Goal: Information Seeking & Learning: Check status

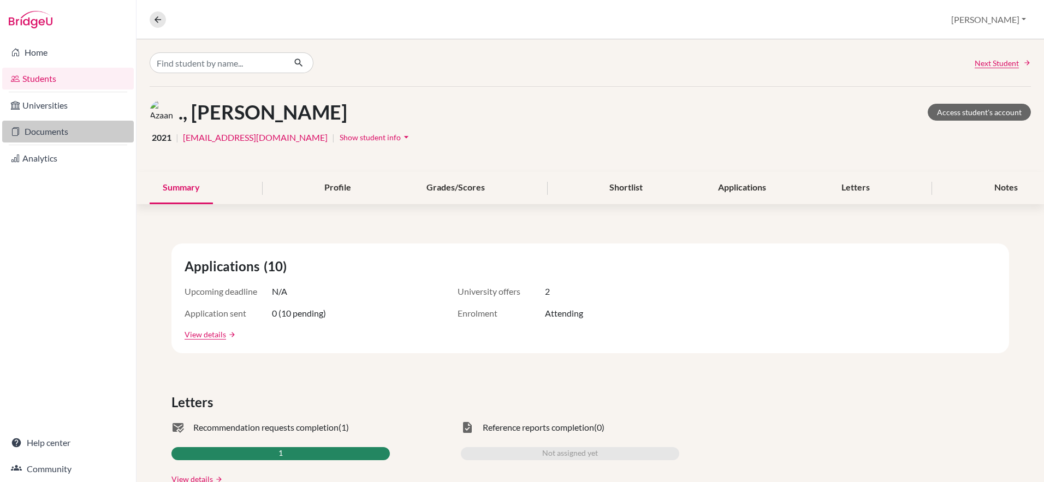
click at [53, 133] on link "Documents" at bounding box center [68, 132] width 132 height 22
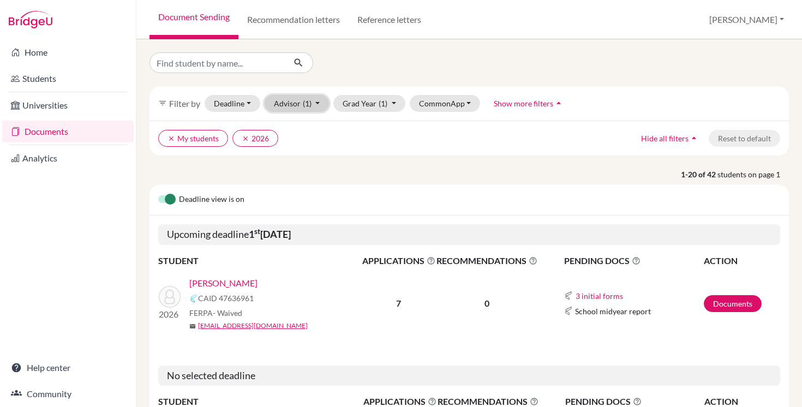
click at [314, 105] on button "Advisor (1)" at bounding box center [297, 103] width 65 height 17
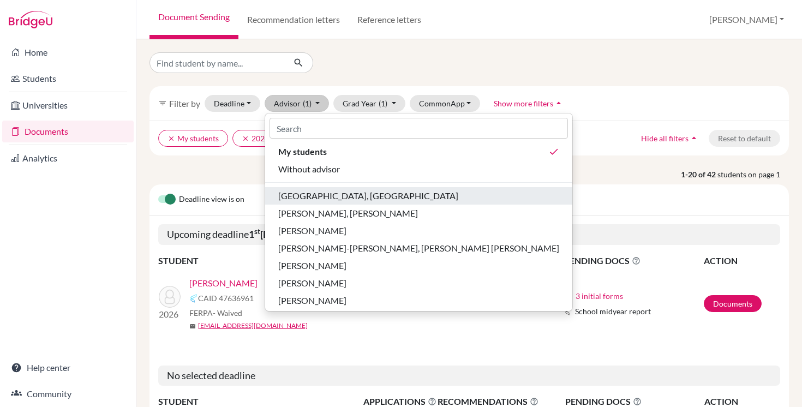
click at [347, 195] on span "Chanrai-Hills, Tamana" at bounding box center [368, 195] width 180 height 13
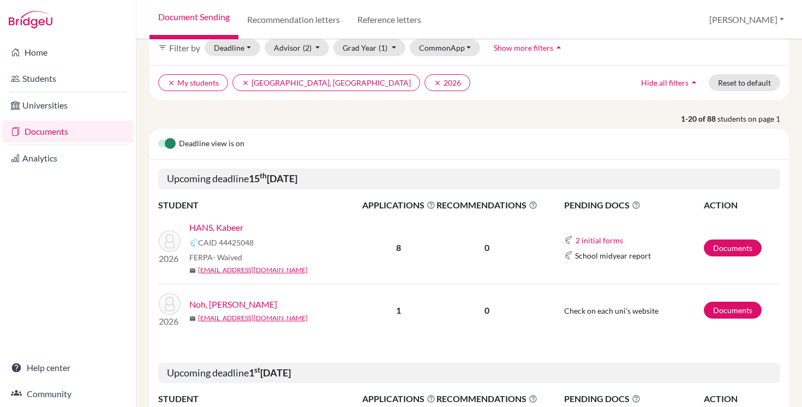
scroll to position [62, 0]
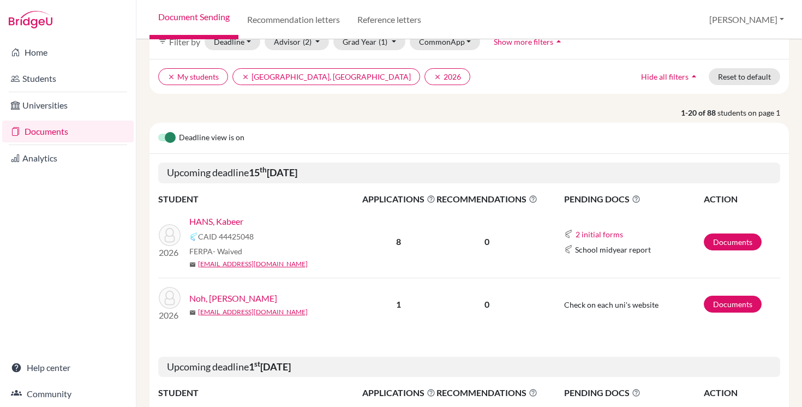
click at [214, 222] on link "HANS, Kabeer" at bounding box center [216, 221] width 54 height 13
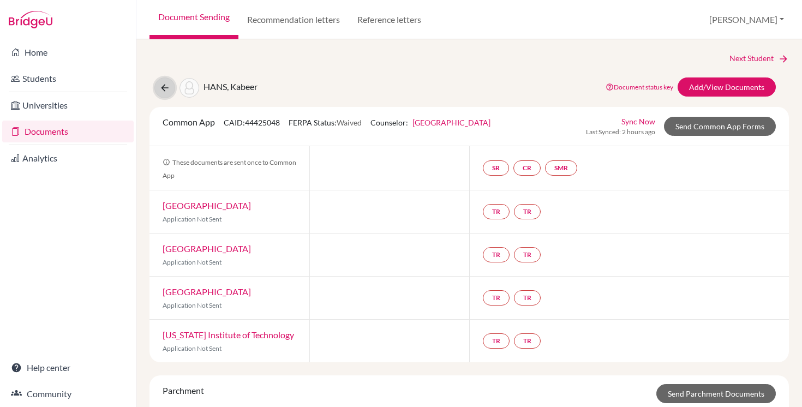
click at [164, 87] on icon at bounding box center [164, 87] width 11 height 11
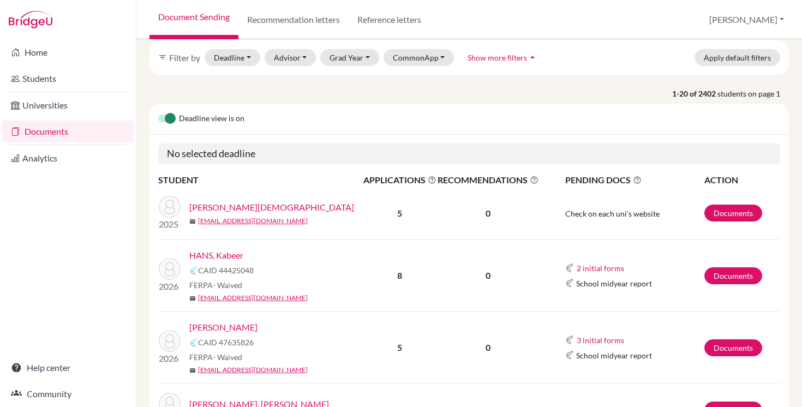
scroll to position [47, 0]
click at [213, 206] on link "[PERSON_NAME][DEMOGRAPHIC_DATA]" at bounding box center [271, 206] width 165 height 13
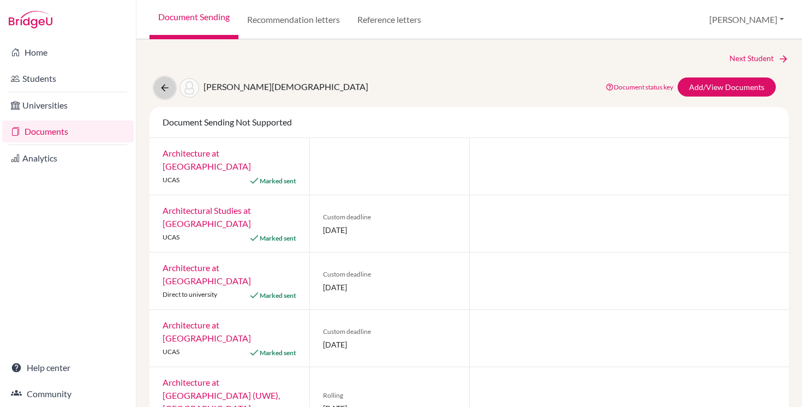
click at [164, 88] on icon at bounding box center [164, 87] width 11 height 11
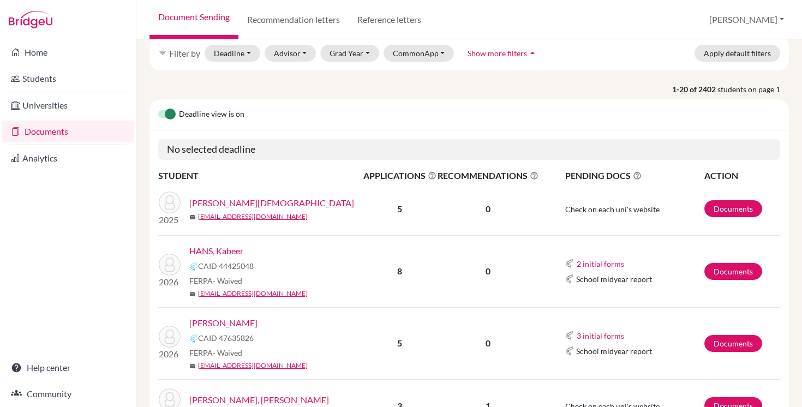
scroll to position [51, 0]
click at [224, 247] on link "HANS, Kabeer" at bounding box center [216, 250] width 54 height 13
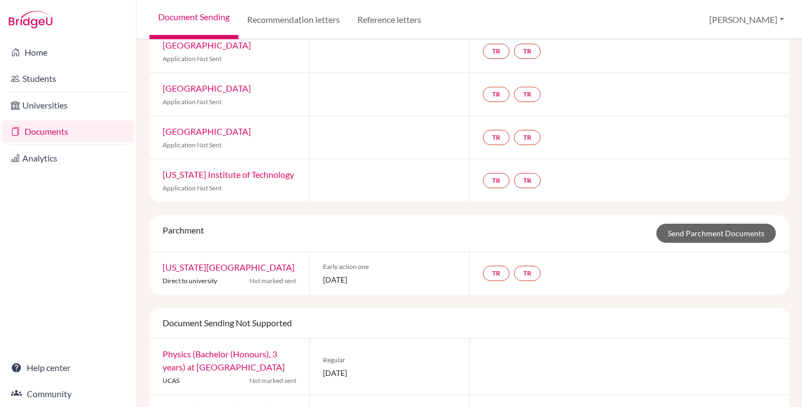
scroll to position [161, 0]
click at [53, 367] on link "Help center" at bounding box center [68, 368] width 132 height 22
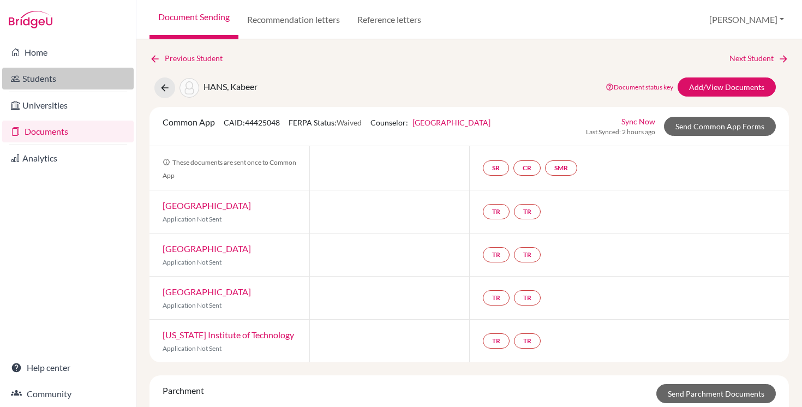
click at [49, 79] on link "Students" at bounding box center [68, 79] width 132 height 22
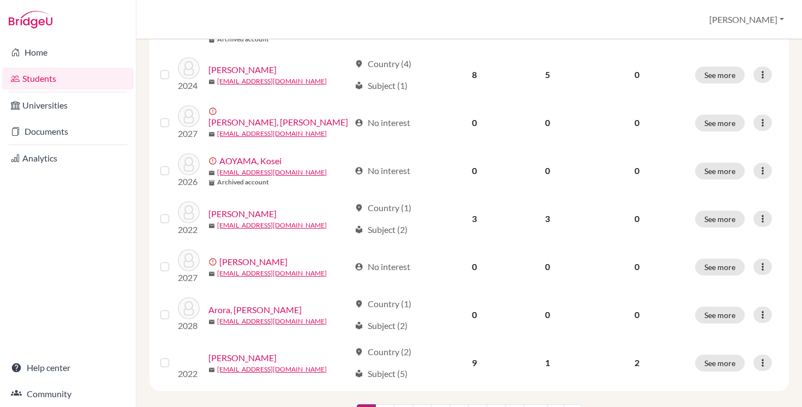
scroll to position [861, 0]
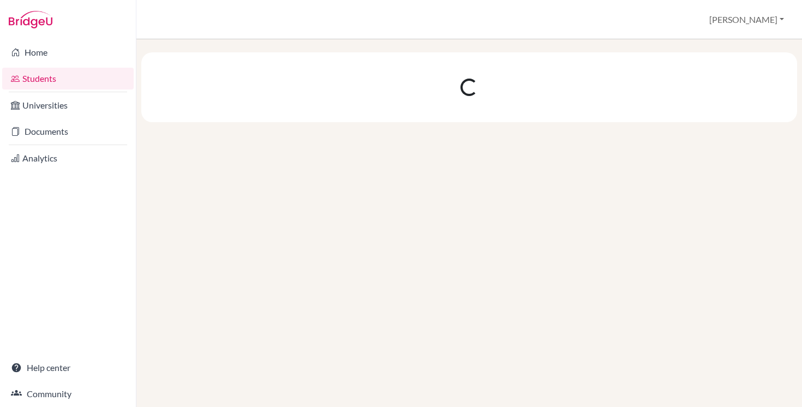
scroll to position [0, 0]
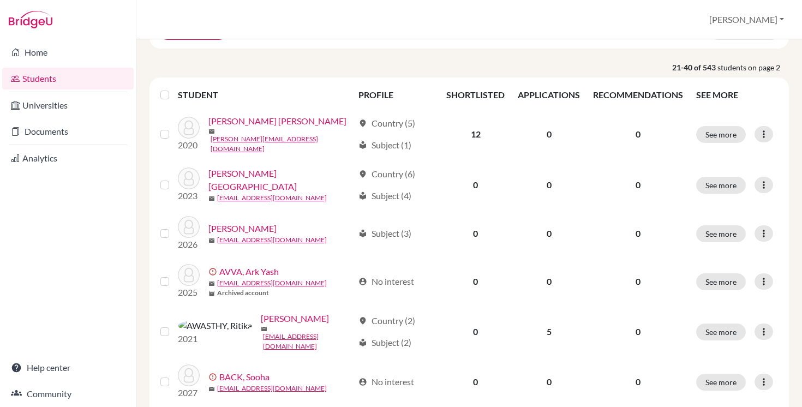
scroll to position [114, 0]
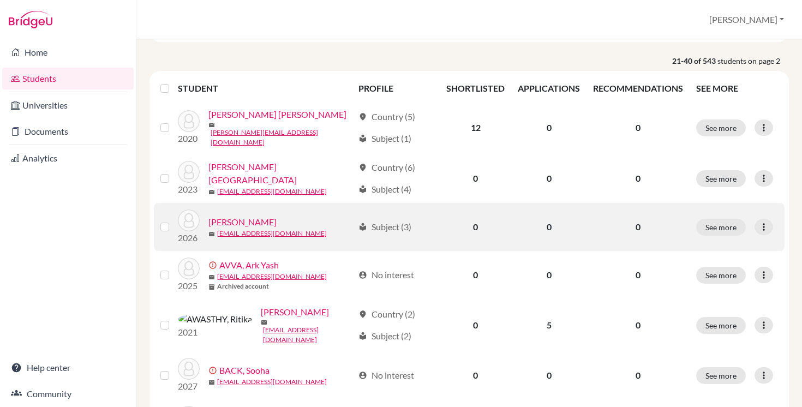
click at [256, 217] on link "Arush, Kumar" at bounding box center [242, 222] width 68 height 13
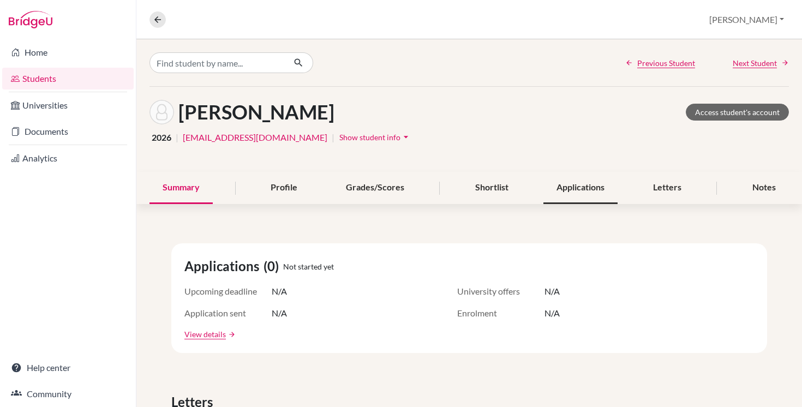
click at [573, 189] on div "Applications" at bounding box center [581, 188] width 74 height 32
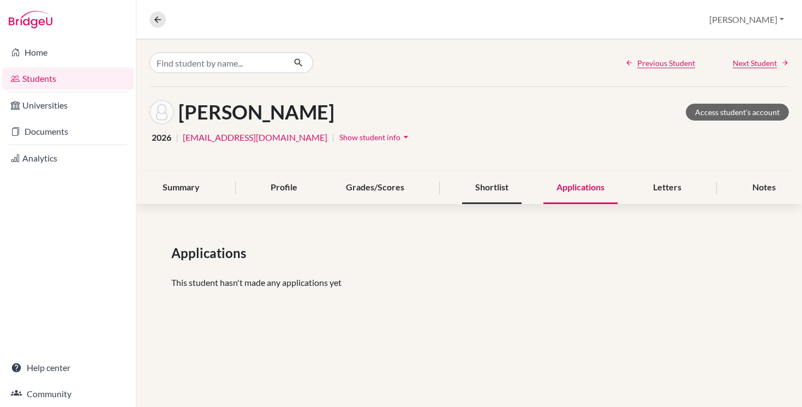
click at [476, 187] on div "Shortlist" at bounding box center [491, 188] width 59 height 32
click at [356, 187] on div "Grades/Scores" at bounding box center [375, 188] width 85 height 32
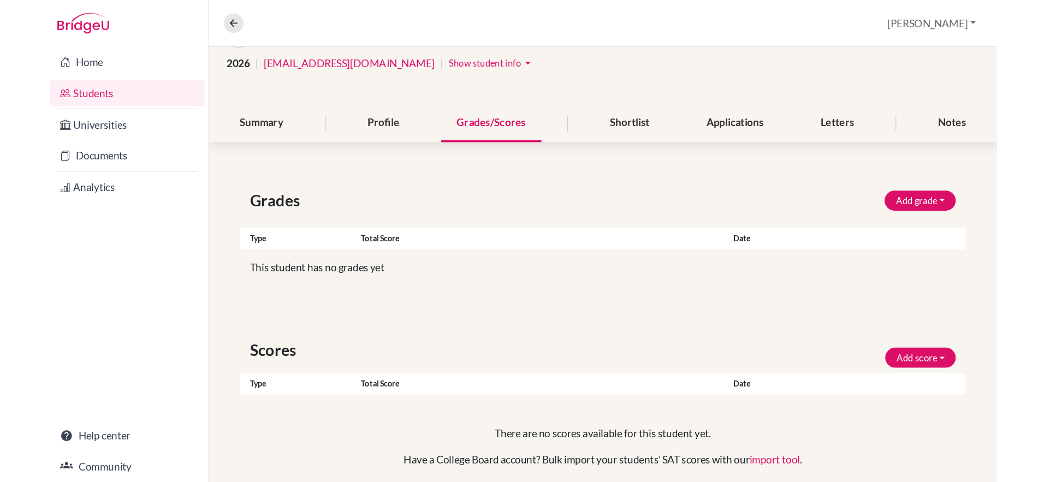
scroll to position [90, 0]
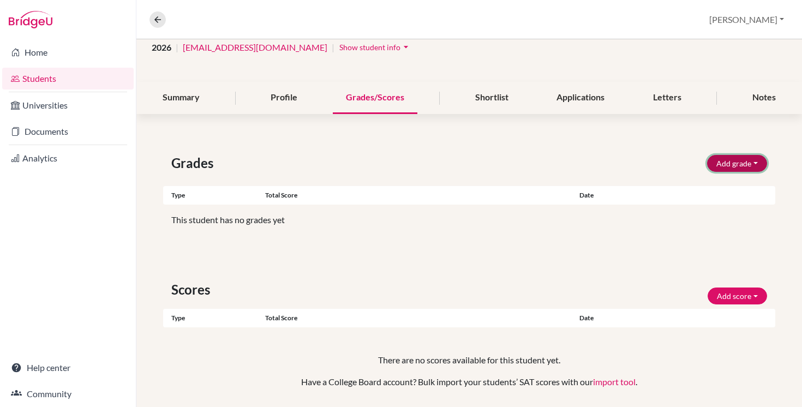
click at [725, 164] on button "Add grade" at bounding box center [737, 163] width 60 height 17
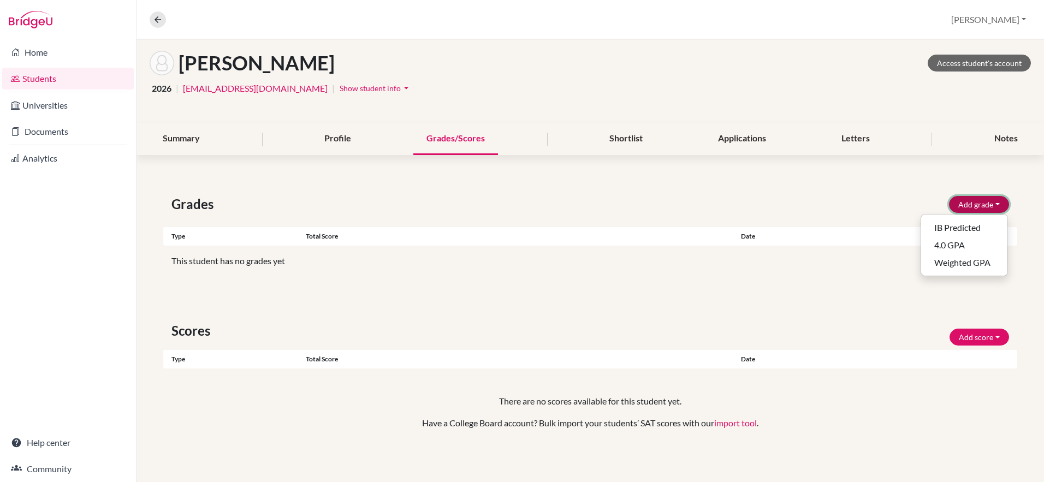
scroll to position [49, 0]
click at [157, 22] on icon at bounding box center [158, 20] width 10 height 10
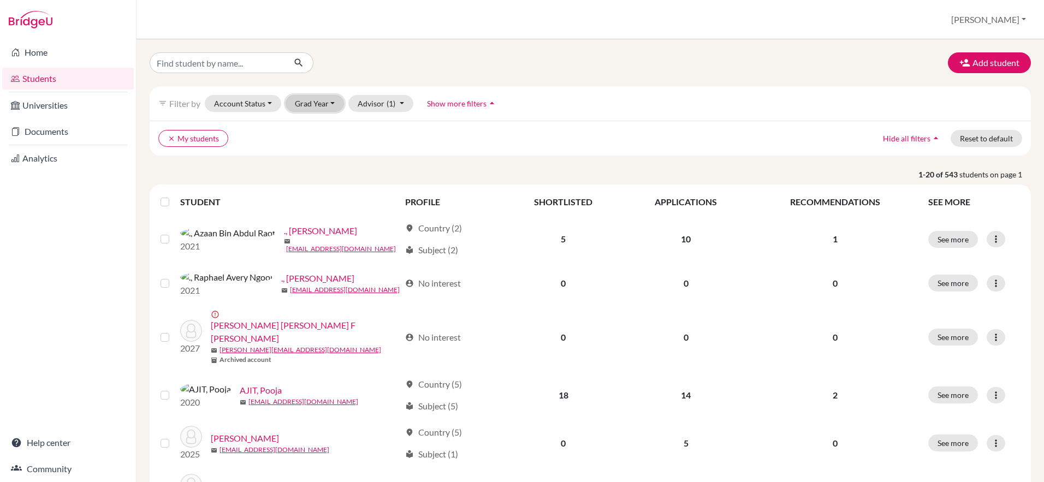
click at [333, 106] on button "Grad Year" at bounding box center [314, 103] width 59 height 17
click at [324, 177] on div "2026" at bounding box center [318, 178] width 38 height 13
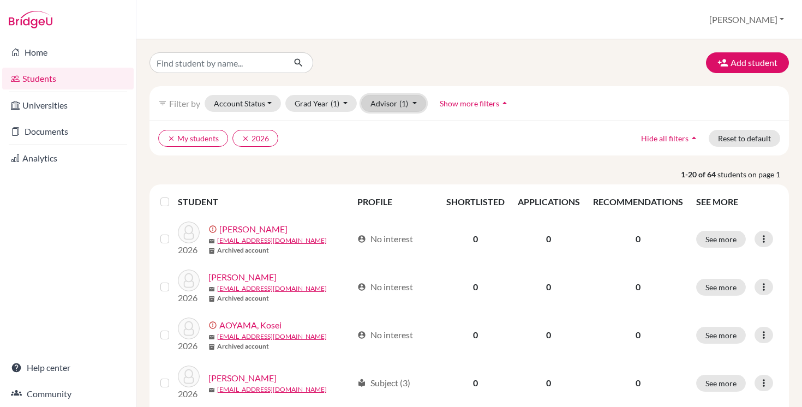
click at [382, 103] on button "Advisor (1)" at bounding box center [393, 103] width 65 height 17
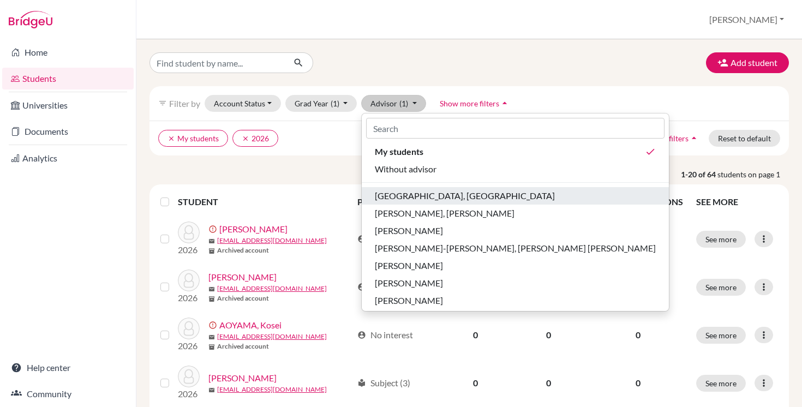
click at [438, 196] on span "Chanrai-Hills, Tamana" at bounding box center [465, 195] width 180 height 13
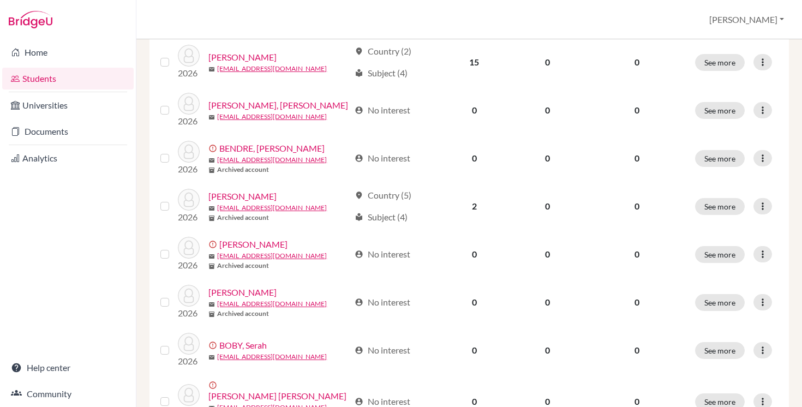
scroll to position [851, 0]
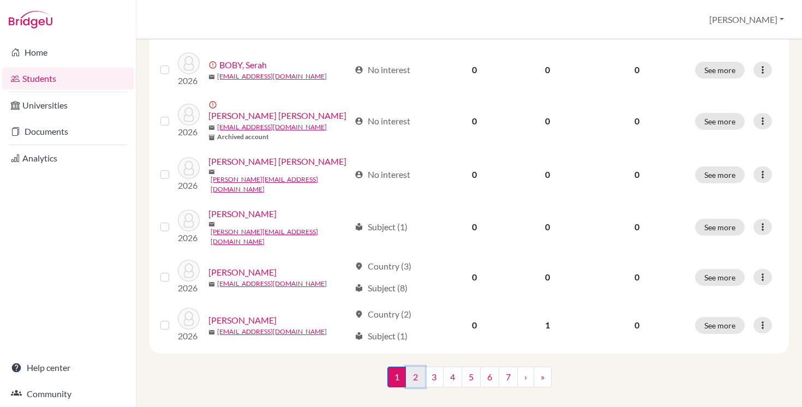
click at [414, 367] on link "2" at bounding box center [415, 377] width 19 height 21
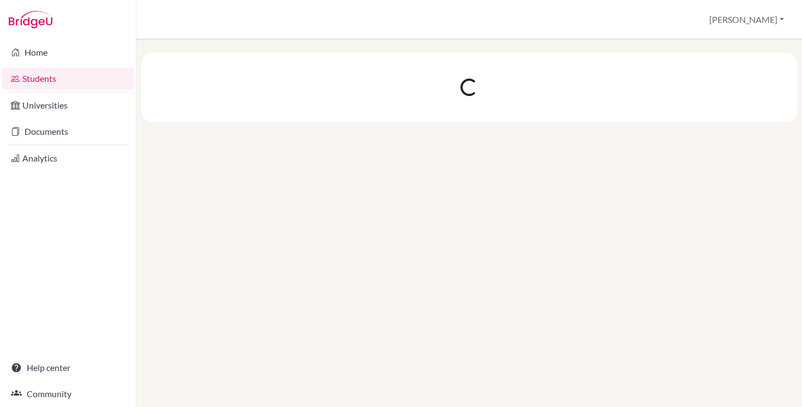
scroll to position [0, 0]
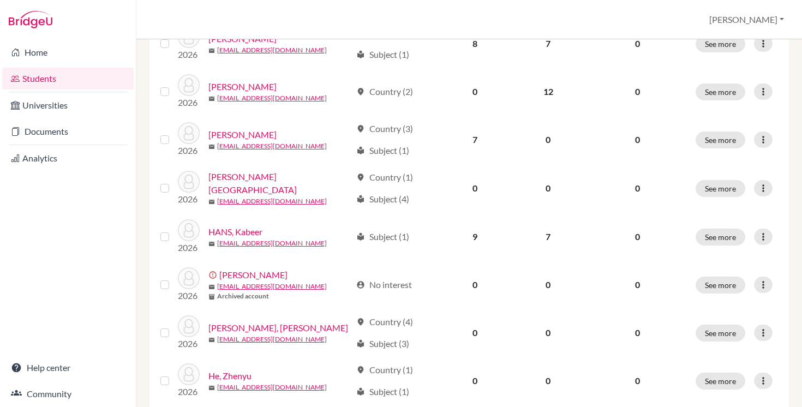
scroll to position [442, 0]
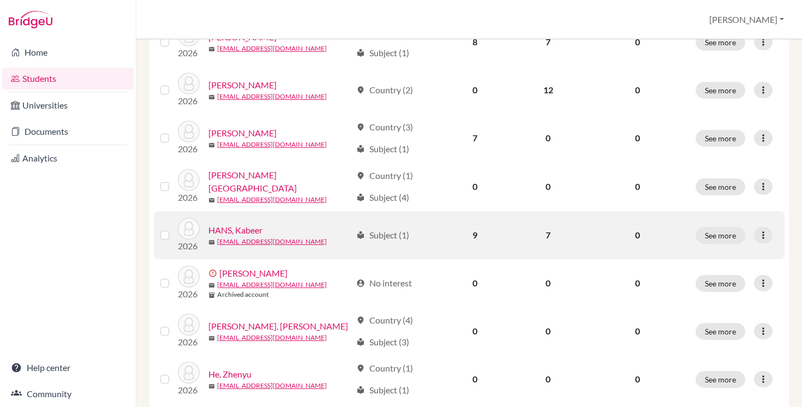
click at [248, 227] on link "HANS, Kabeer" at bounding box center [235, 230] width 54 height 13
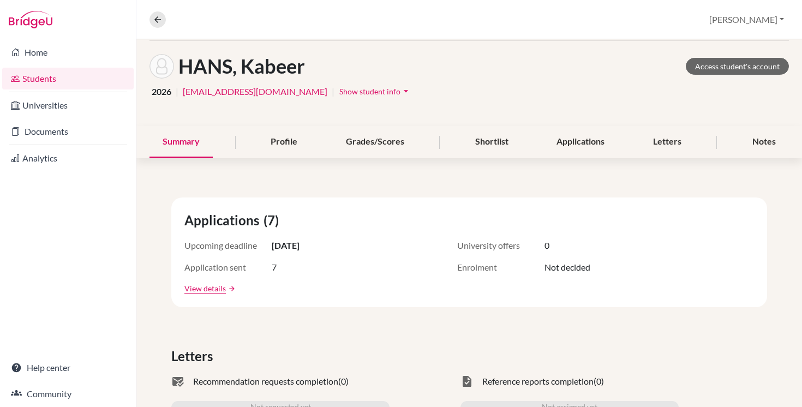
scroll to position [45, 0]
click at [211, 289] on link "View details" at bounding box center [204, 288] width 41 height 11
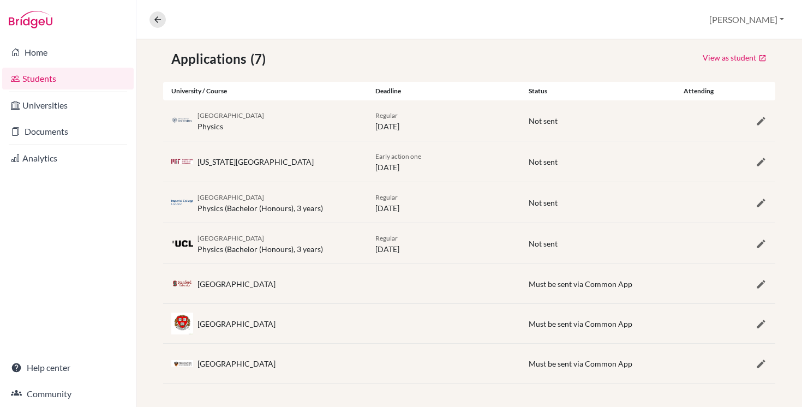
scroll to position [197, 0]
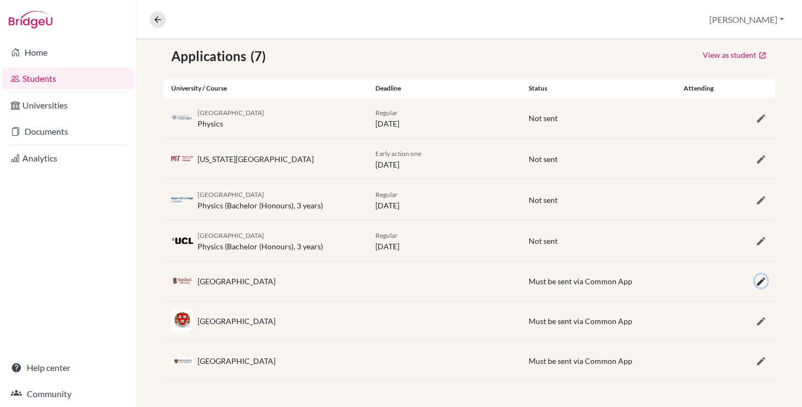
click at [760, 281] on icon "button" at bounding box center [761, 281] width 11 height 11
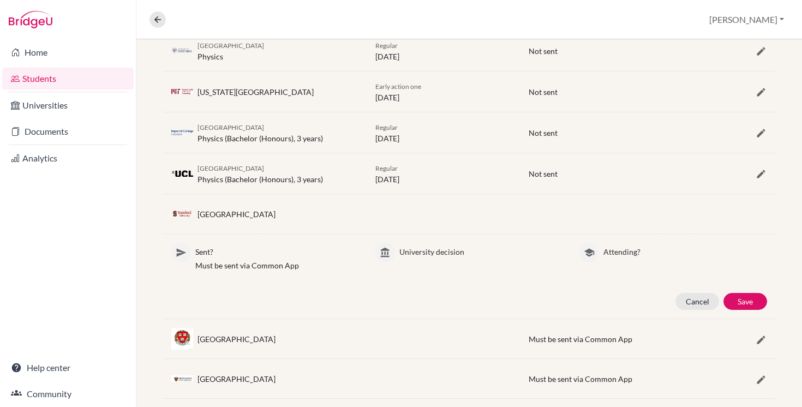
scroll to position [282, 0]
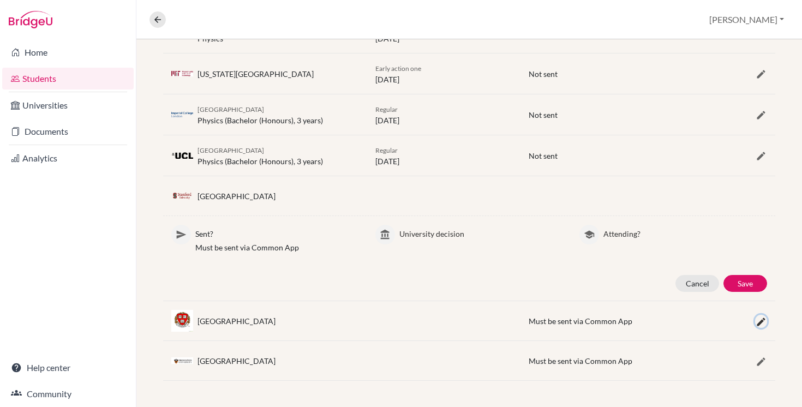
click at [762, 319] on icon "button" at bounding box center [761, 322] width 11 height 11
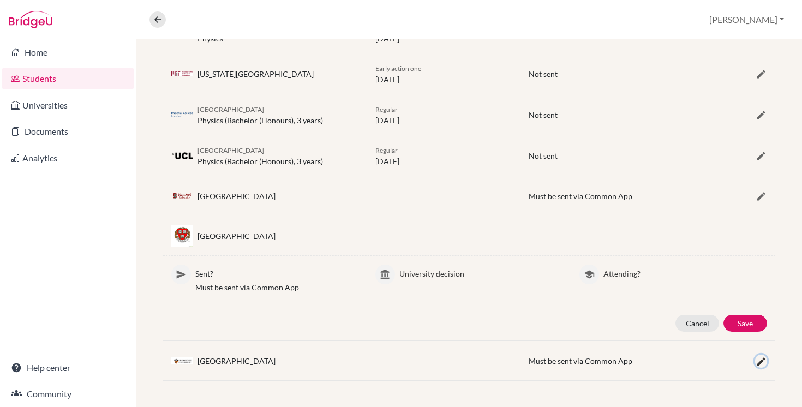
click at [761, 365] on icon "button" at bounding box center [761, 361] width 11 height 11
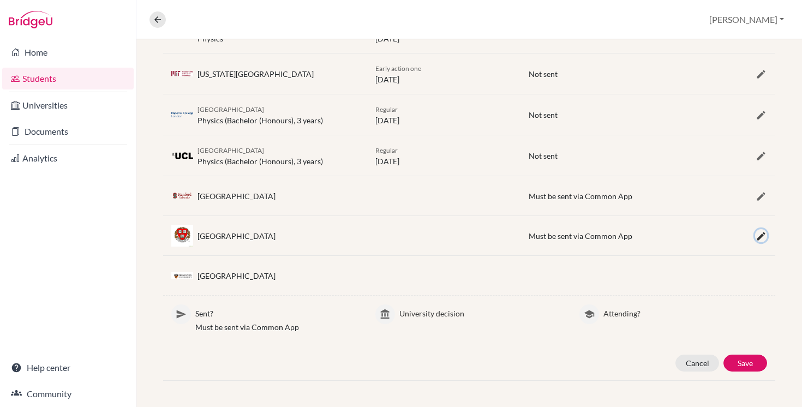
click at [761, 234] on icon "button" at bounding box center [761, 236] width 11 height 11
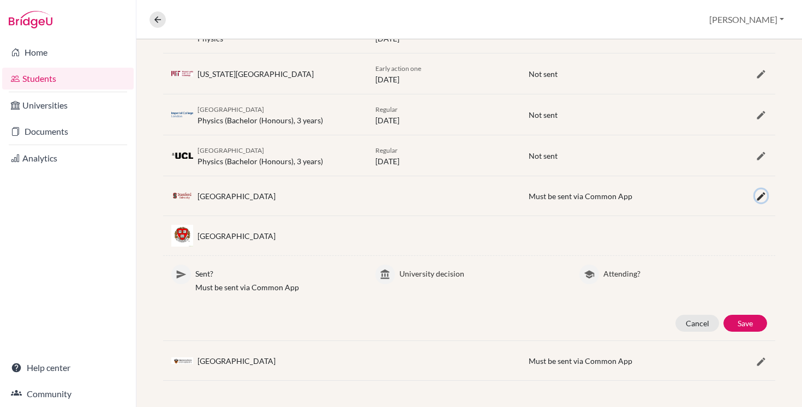
click at [760, 198] on icon "button" at bounding box center [761, 196] width 11 height 11
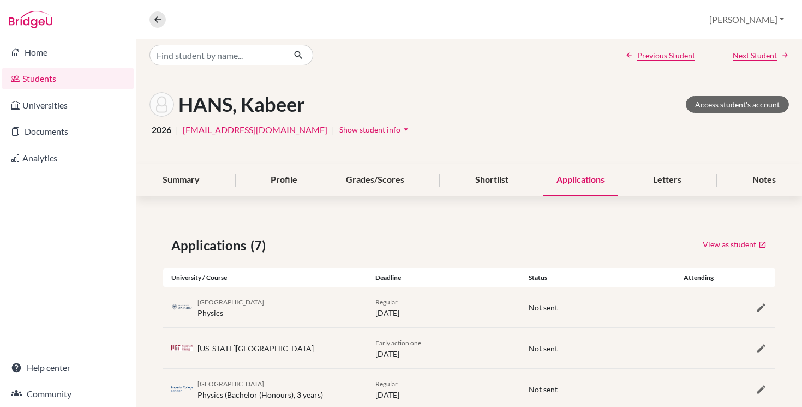
scroll to position [0, 0]
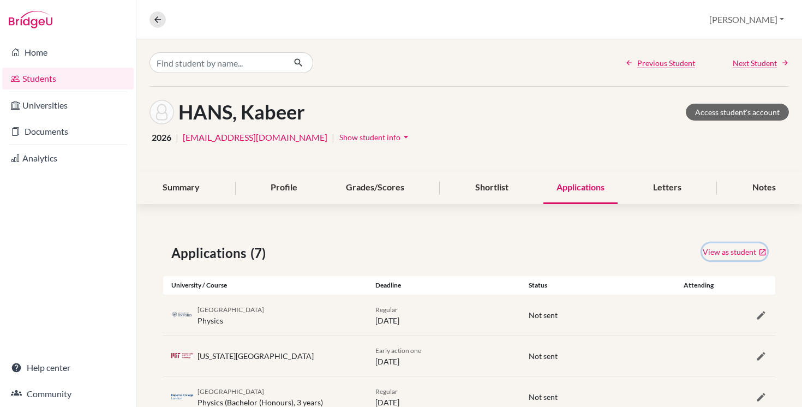
click at [746, 252] on link "View as student" at bounding box center [734, 251] width 65 height 17
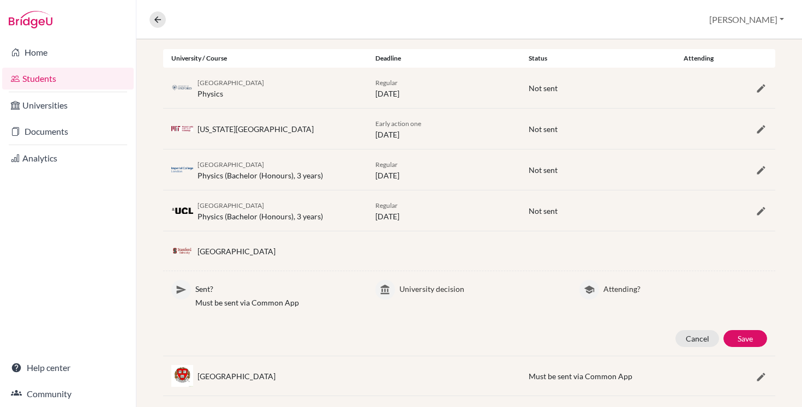
scroll to position [282, 0]
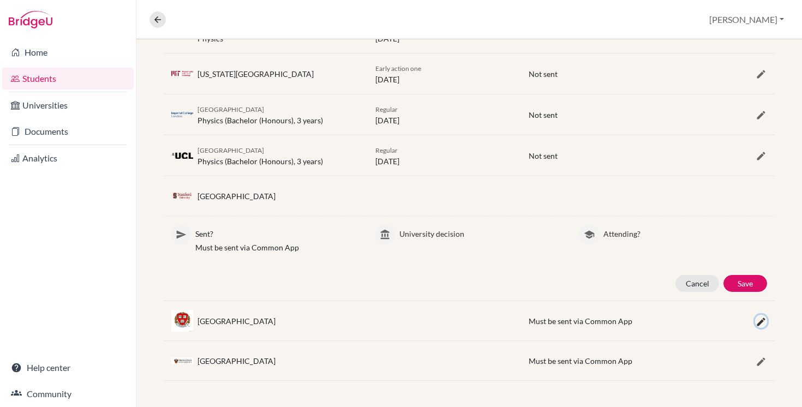
click at [760, 320] on icon "button" at bounding box center [761, 322] width 11 height 11
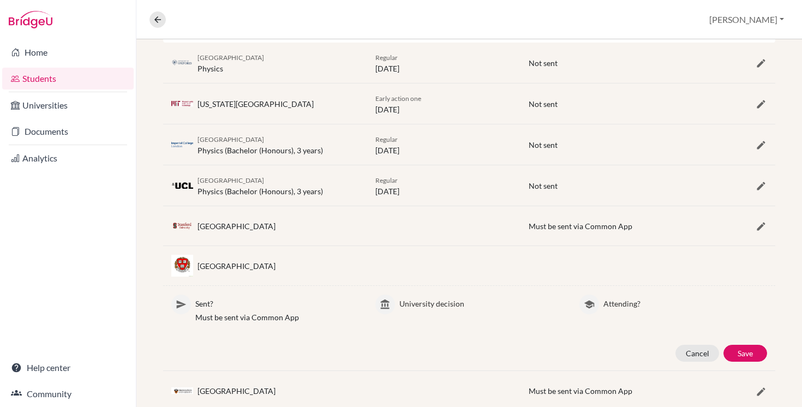
scroll to position [0, 0]
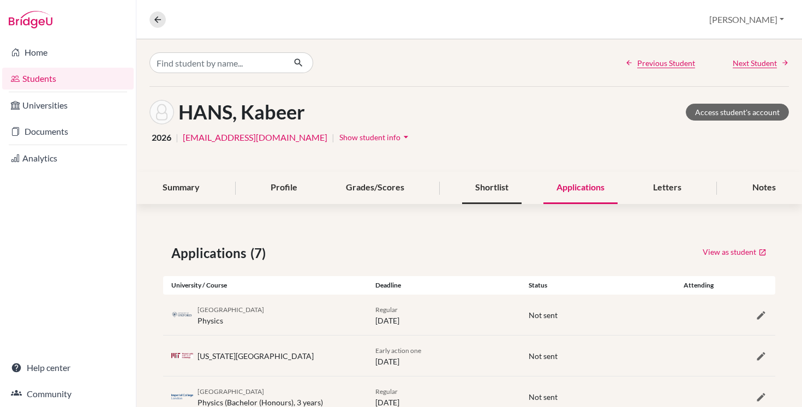
click at [487, 186] on div "Shortlist" at bounding box center [491, 188] width 59 height 32
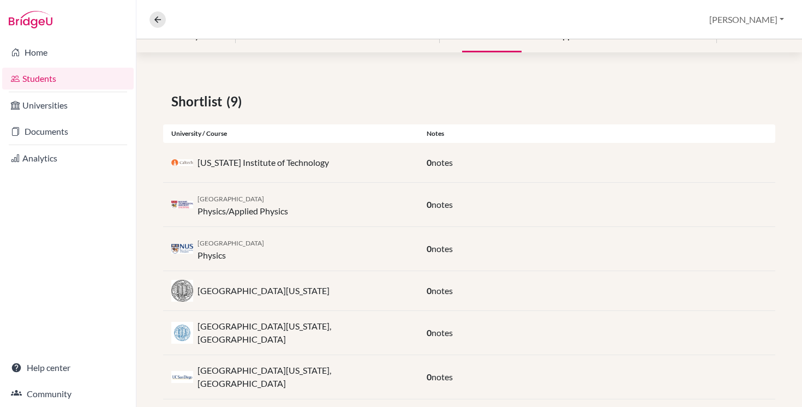
scroll to position [4, 0]
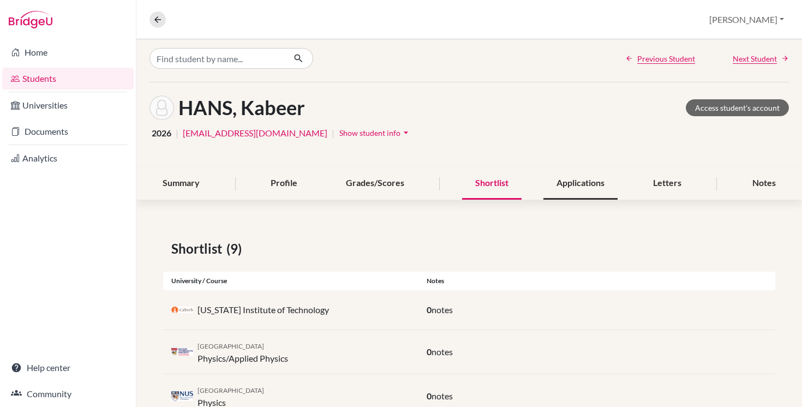
click at [581, 181] on div "Applications" at bounding box center [581, 184] width 74 height 32
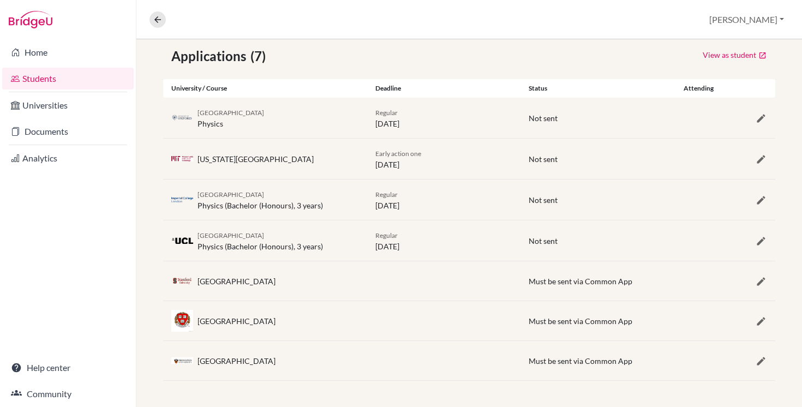
scroll to position [196, 0]
click at [760, 282] on icon "button" at bounding box center [761, 282] width 11 height 11
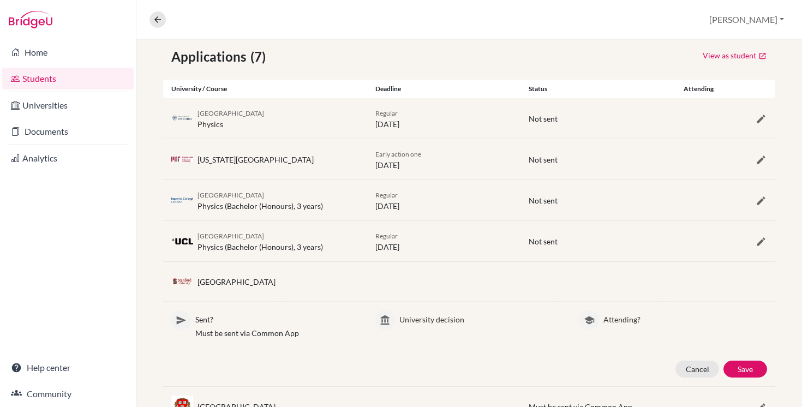
scroll to position [282, 0]
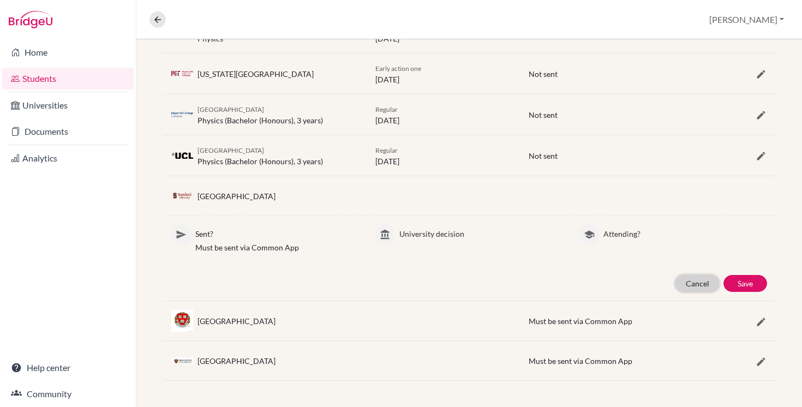
click at [688, 284] on button "Cancel" at bounding box center [698, 283] width 44 height 17
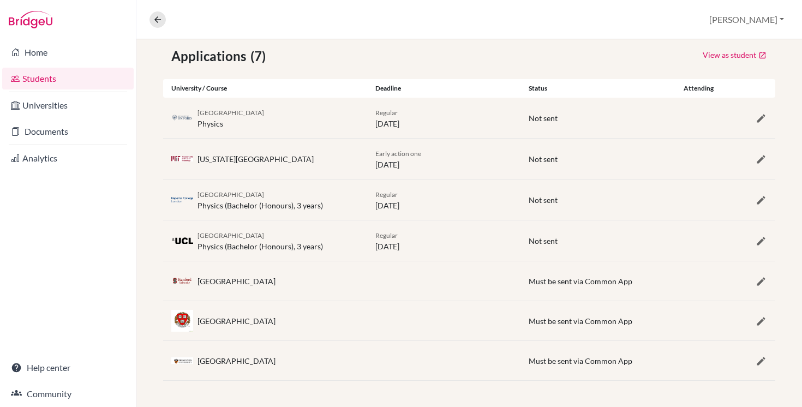
click at [238, 282] on div "Stanford University" at bounding box center [237, 281] width 78 height 11
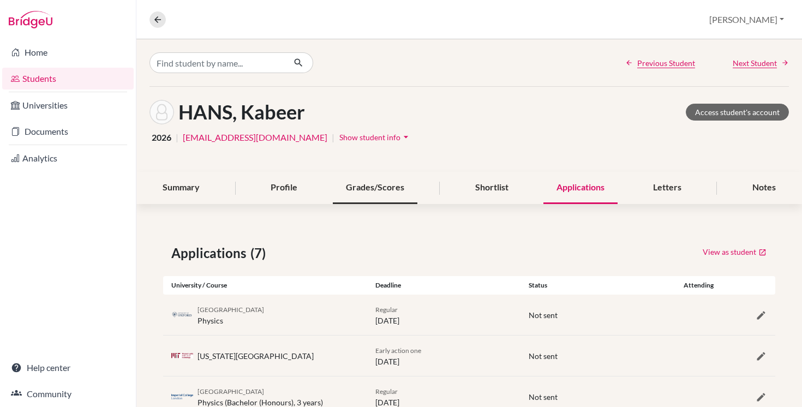
click at [389, 186] on div "Grades/Scores" at bounding box center [375, 188] width 85 height 32
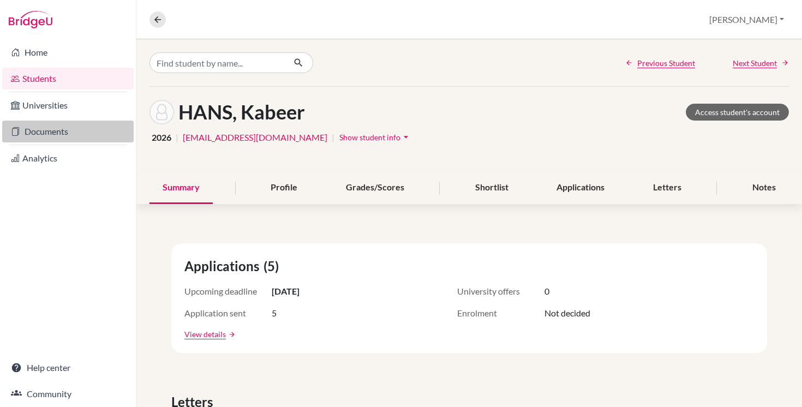
click at [69, 136] on link "Documents" at bounding box center [68, 132] width 132 height 22
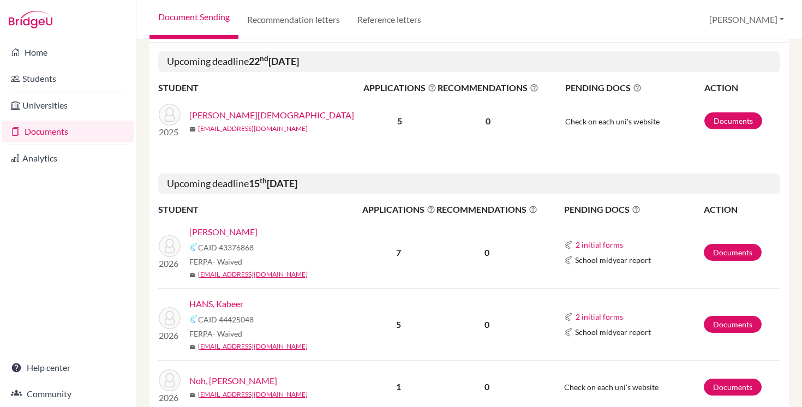
scroll to position [160, 0]
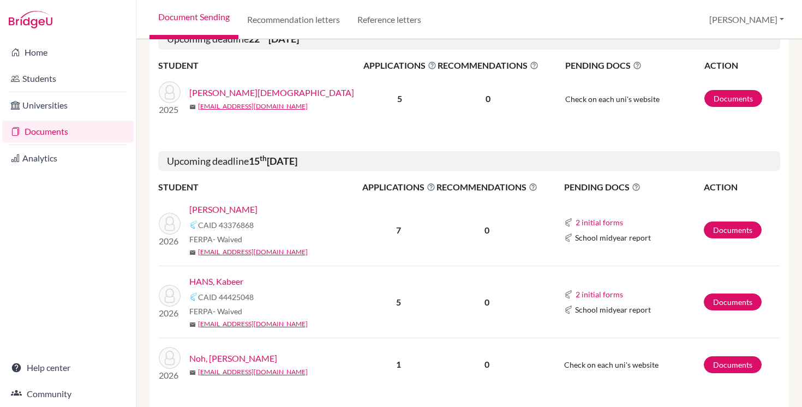
click at [230, 282] on link "HANS, Kabeer" at bounding box center [216, 281] width 54 height 13
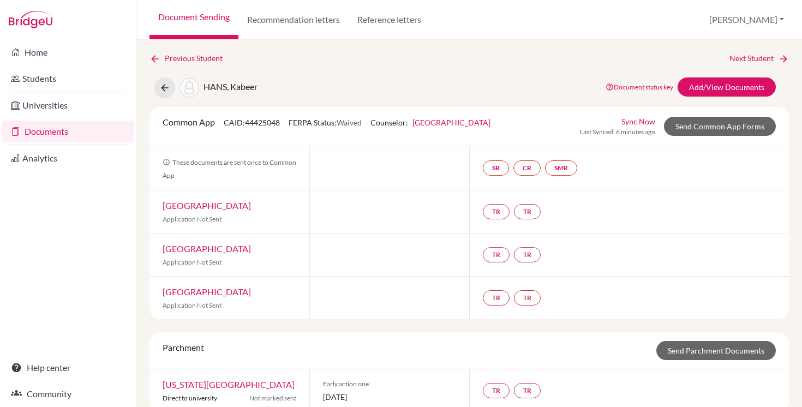
click at [631, 121] on link "Sync Now" at bounding box center [639, 121] width 34 height 11
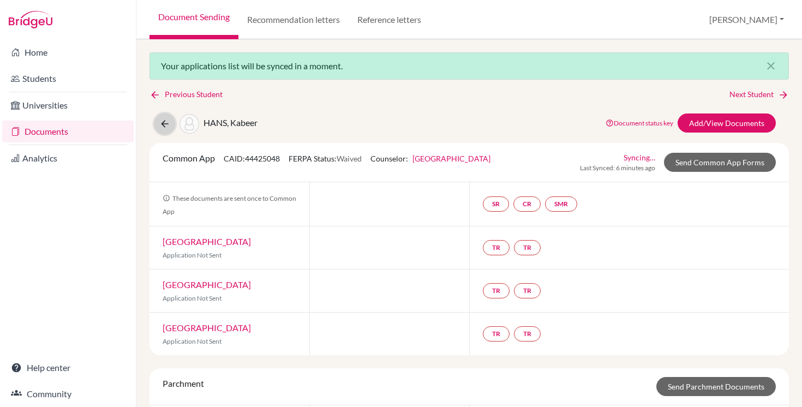
click at [164, 123] on icon at bounding box center [164, 123] width 11 height 11
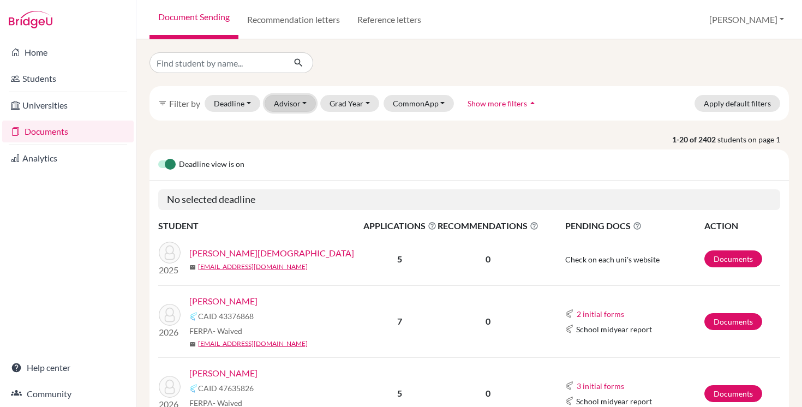
click at [295, 104] on button "Advisor" at bounding box center [291, 103] width 52 height 17
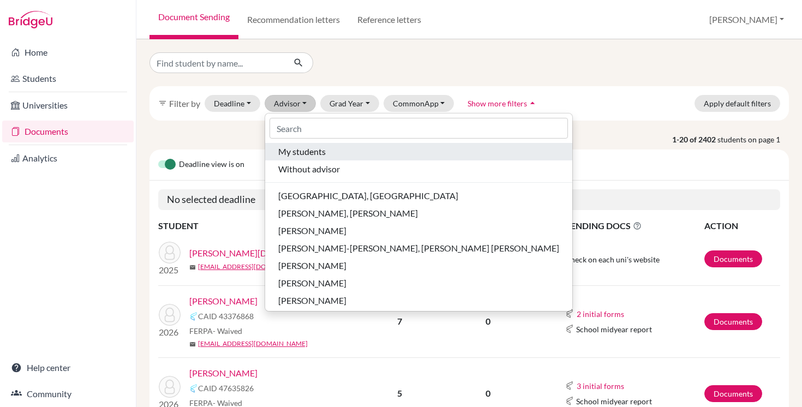
click at [305, 148] on span "My students" at bounding box center [301, 151] width 47 height 13
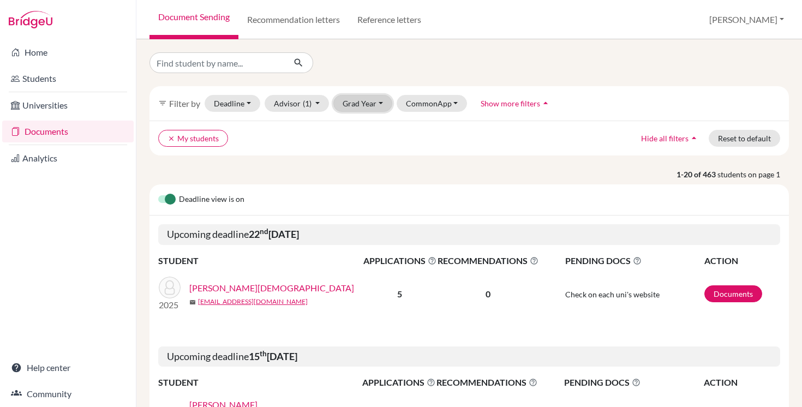
click at [359, 106] on button "Grad Year" at bounding box center [362, 103] width 59 height 17
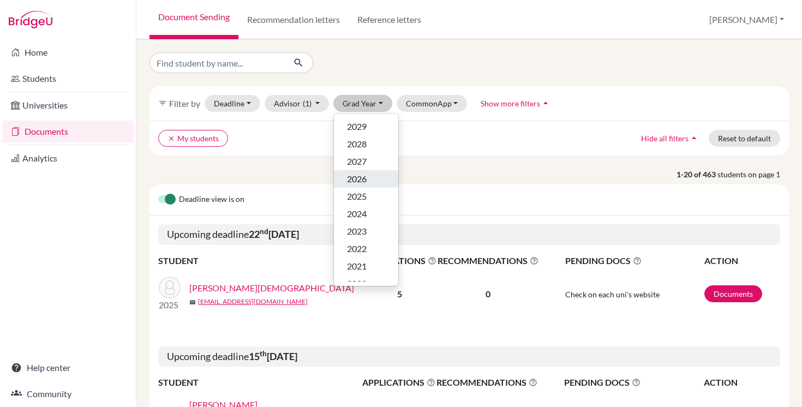
click at [373, 172] on div "2026" at bounding box center [366, 178] width 38 height 13
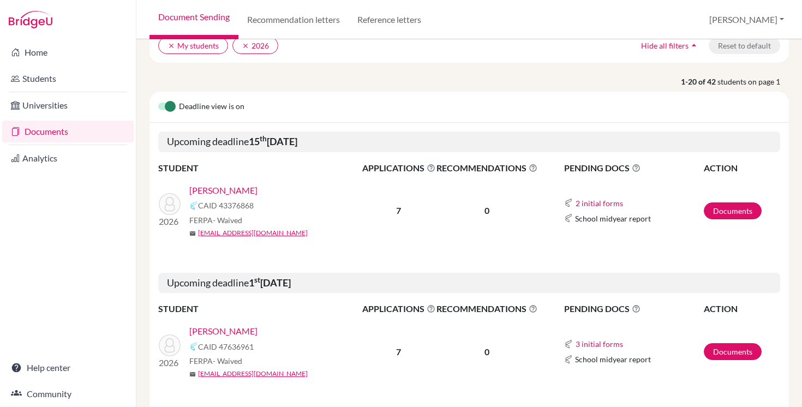
scroll to position [94, 0]
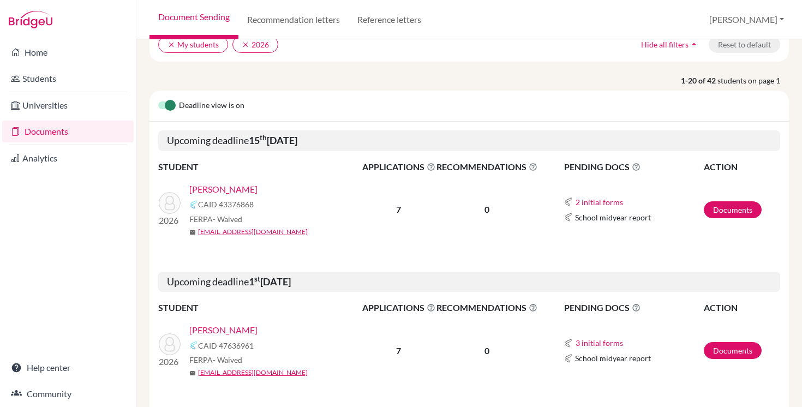
click at [229, 189] on link "[PERSON_NAME]" at bounding box center [223, 189] width 68 height 13
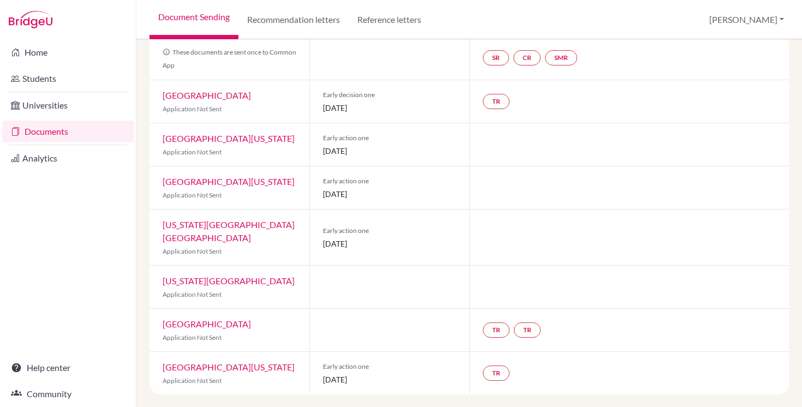
scroll to position [111, 0]
click at [609, 208] on div at bounding box center [629, 187] width 320 height 43
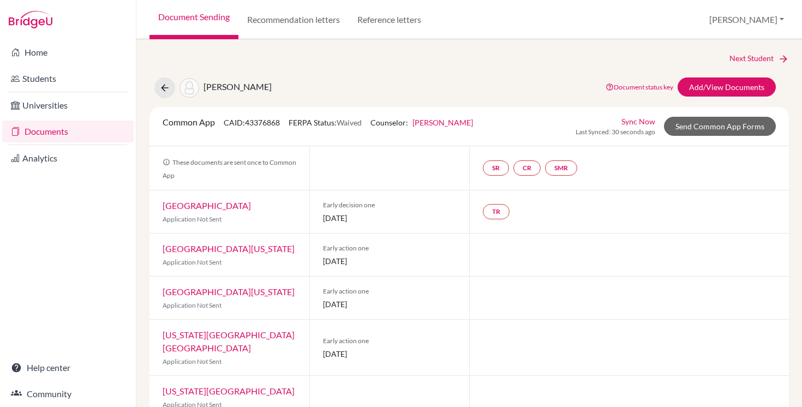
scroll to position [1, 0]
click at [163, 85] on icon at bounding box center [164, 87] width 11 height 11
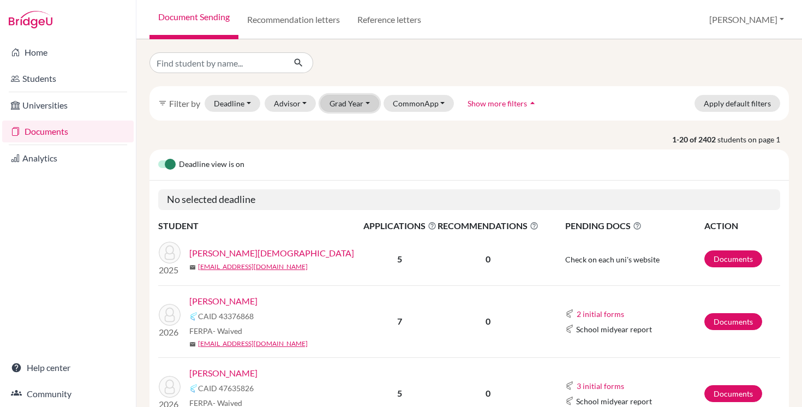
click at [360, 103] on button "Grad Year" at bounding box center [349, 103] width 59 height 17
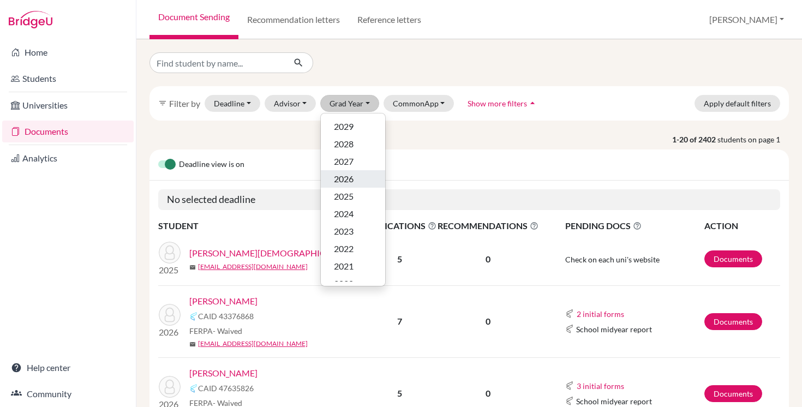
click at [355, 174] on div "2026" at bounding box center [353, 178] width 38 height 13
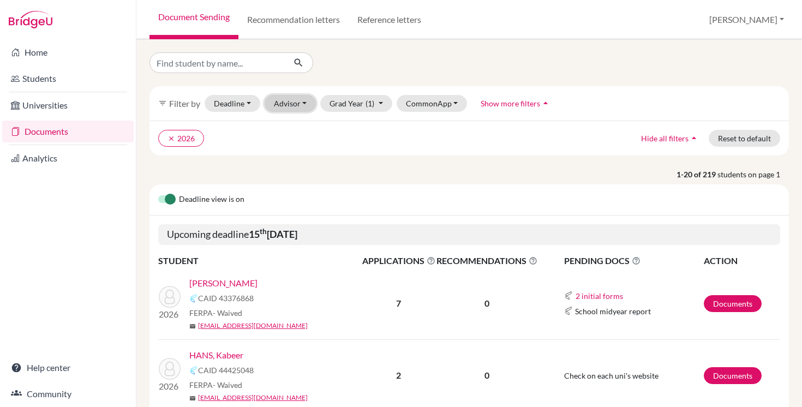
click at [303, 103] on button "Advisor" at bounding box center [291, 103] width 52 height 17
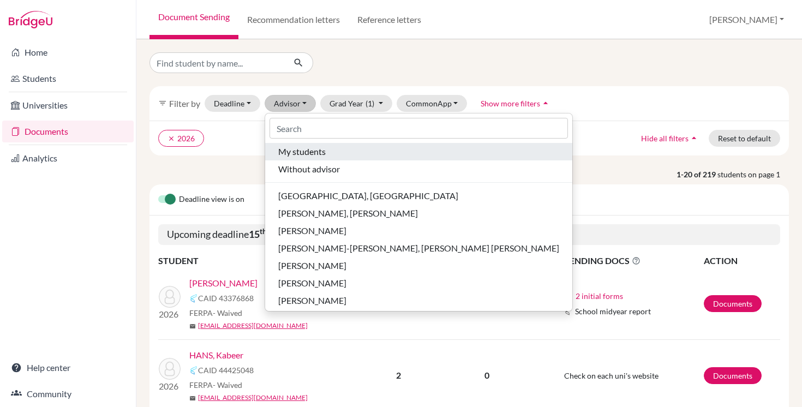
click at [305, 151] on span "My students" at bounding box center [301, 151] width 47 height 13
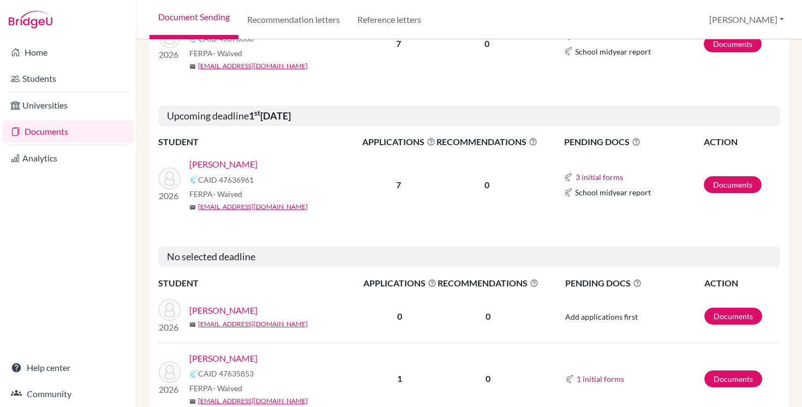
scroll to position [269, 0]
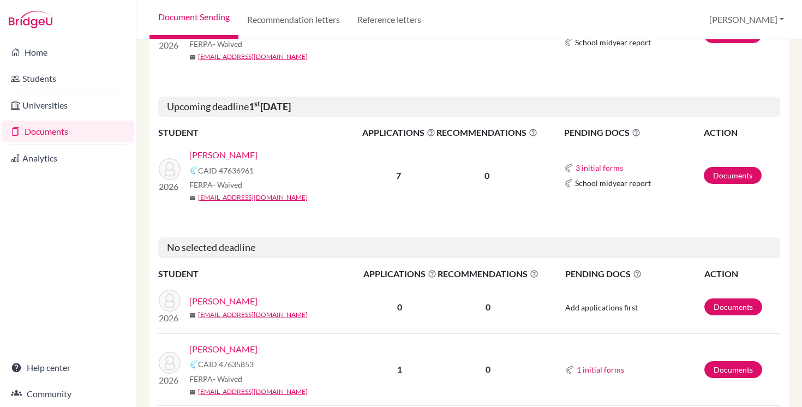
click at [245, 156] on link "[PERSON_NAME]" at bounding box center [223, 154] width 68 height 13
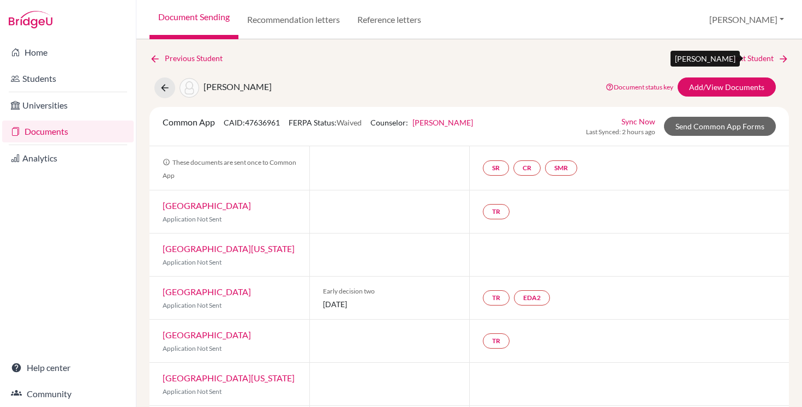
click at [743, 62] on link "Next Student" at bounding box center [759, 58] width 59 height 12
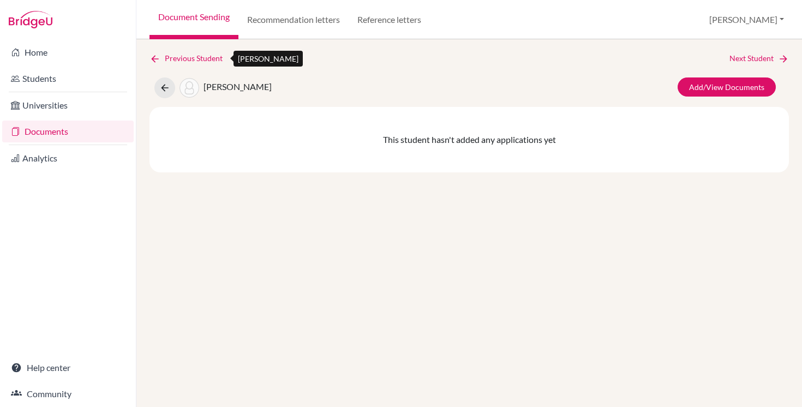
click at [180, 56] on link "Previous Student" at bounding box center [191, 58] width 82 height 12
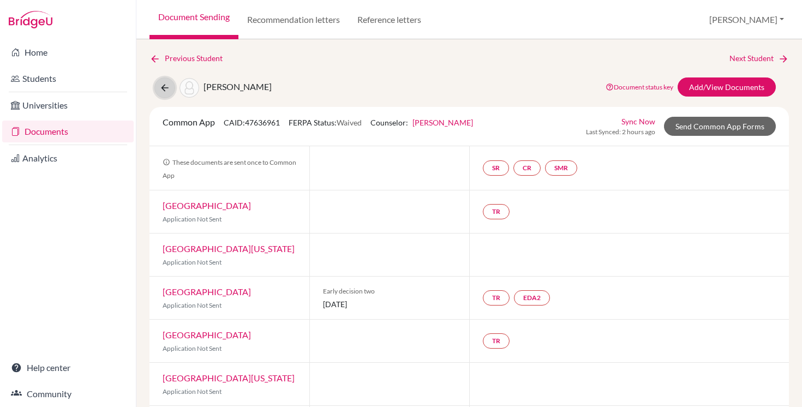
click at [163, 86] on icon at bounding box center [164, 87] width 11 height 11
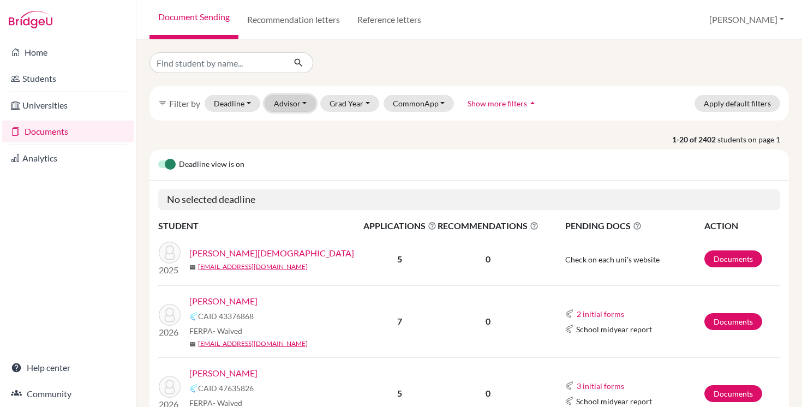
click at [296, 102] on button "Advisor" at bounding box center [291, 103] width 52 height 17
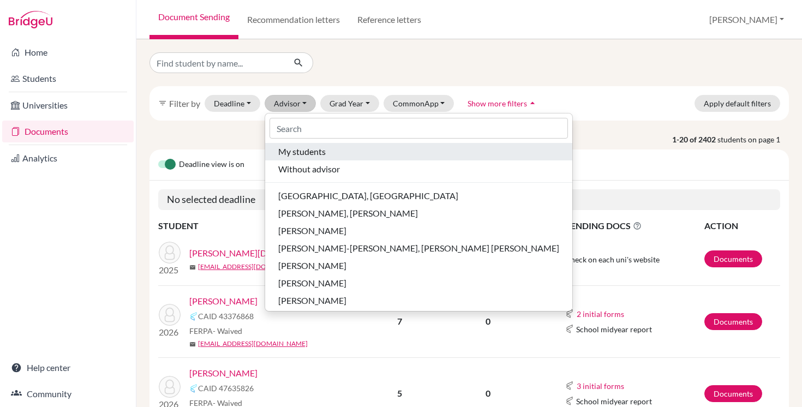
click at [302, 152] on span "My students" at bounding box center [301, 151] width 47 height 13
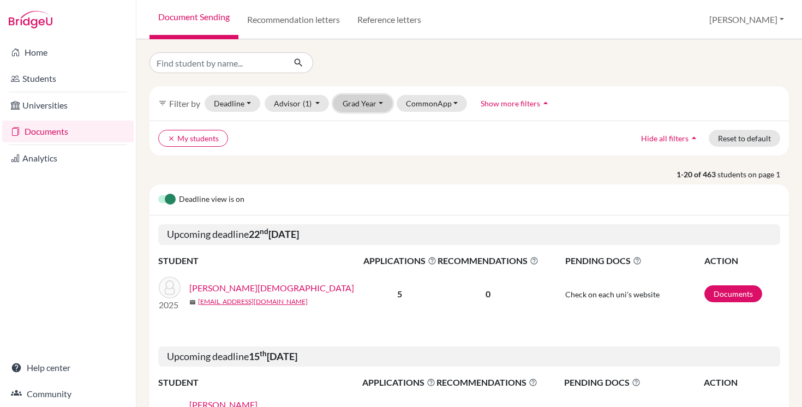
click at [365, 104] on button "Grad Year" at bounding box center [362, 103] width 59 height 17
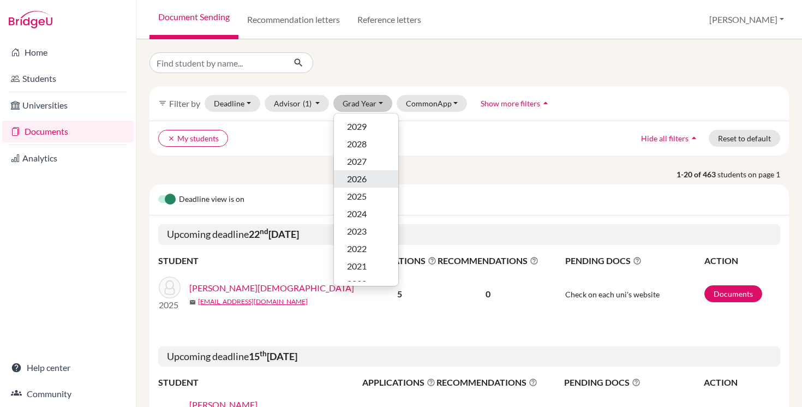
click at [367, 178] on span "2026" at bounding box center [357, 178] width 20 height 13
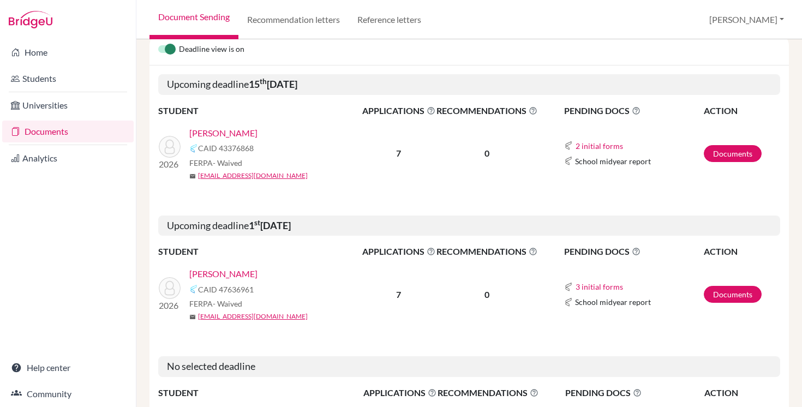
scroll to position [151, 0]
click at [229, 132] on link "[PERSON_NAME]" at bounding box center [223, 132] width 68 height 13
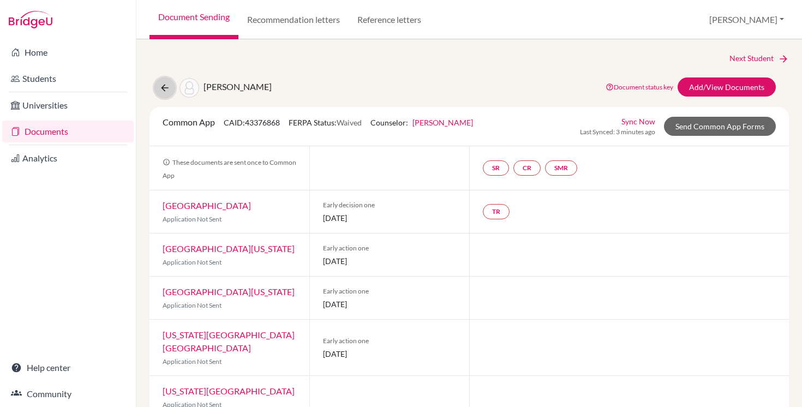
click at [163, 85] on icon at bounding box center [164, 87] width 11 height 11
